Goal: Task Accomplishment & Management: Use online tool/utility

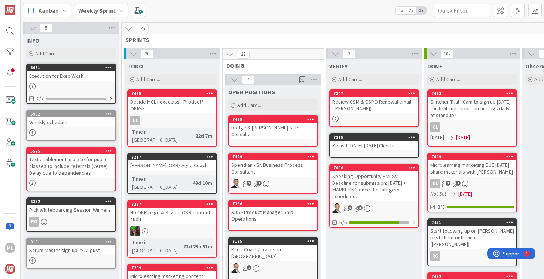
click at [116, 9] on div "Weekly Sprint" at bounding box center [101, 10] width 53 height 13
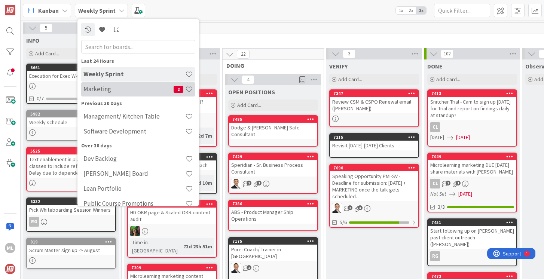
click at [107, 89] on h4 "Marketing" at bounding box center [128, 88] width 90 height 7
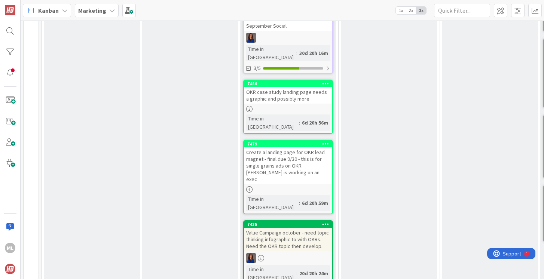
scroll to position [429, 0]
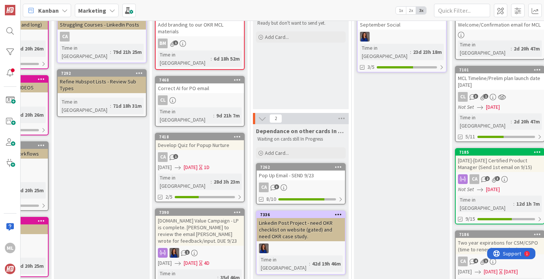
scroll to position [0, 88]
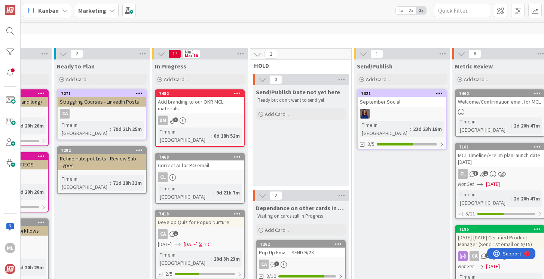
click at [197, 110] on div "Add branding to our OKR MCL materials" at bounding box center [200, 105] width 88 height 16
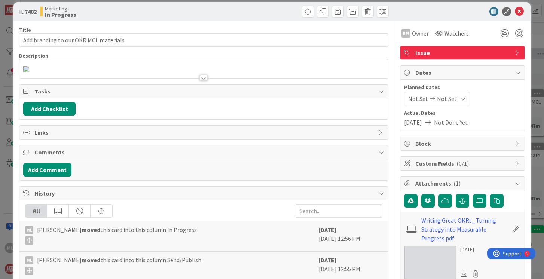
scroll to position [10, 0]
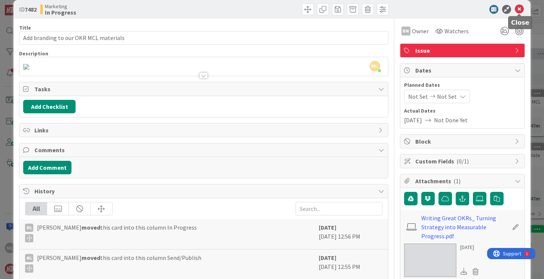
click at [519, 7] on icon at bounding box center [519, 9] width 9 height 9
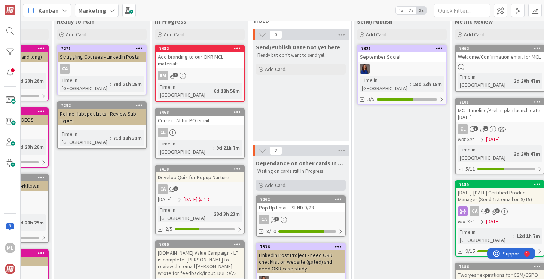
scroll to position [46, 88]
